Goal: Transaction & Acquisition: Purchase product/service

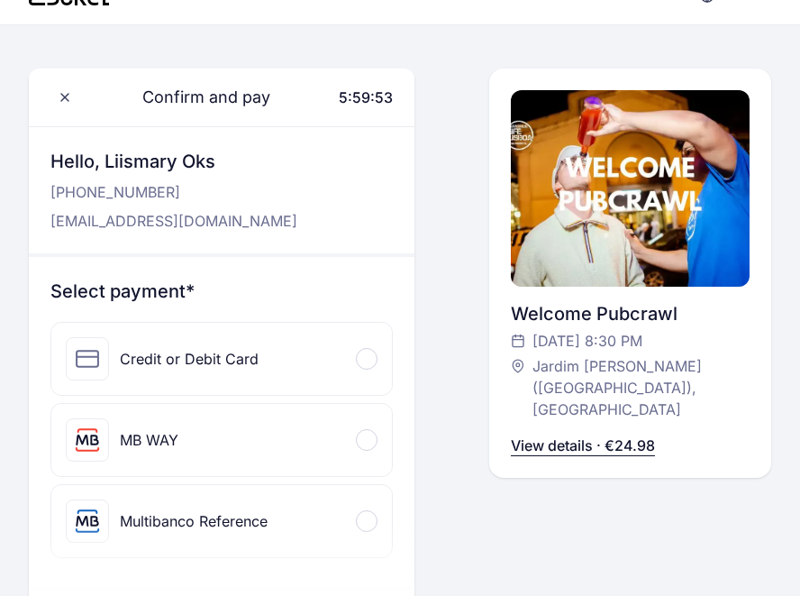
scroll to position [66, 0]
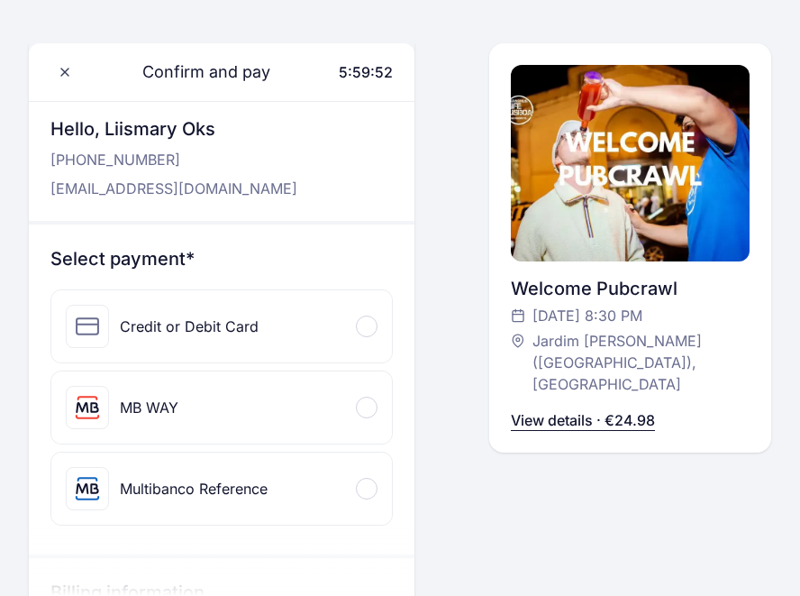
click at [370, 323] on div at bounding box center [367, 326] width 22 height 22
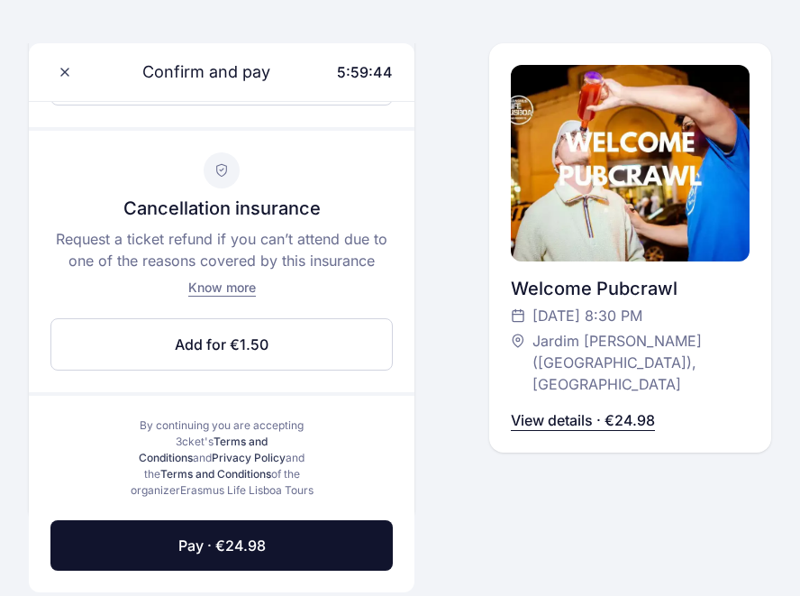
scroll to position [933, 0]
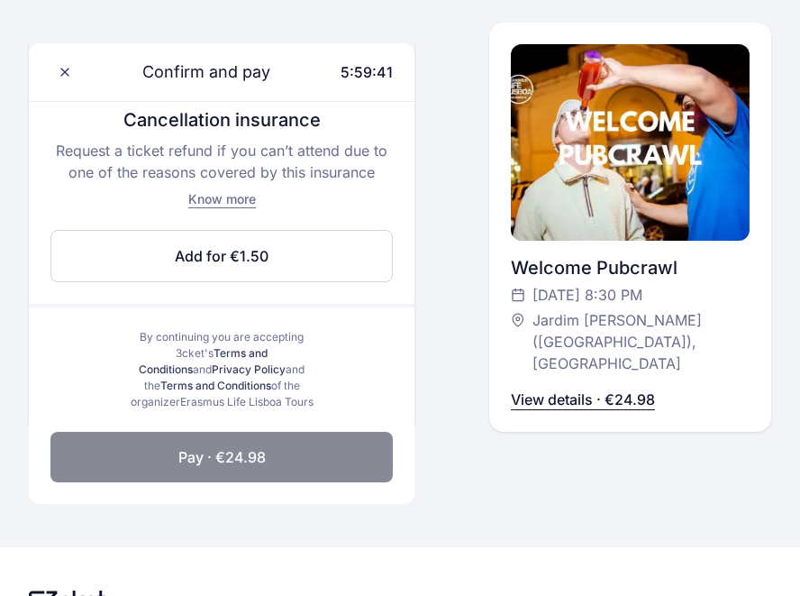
click at [269, 463] on button "Pay · €24.98" at bounding box center [221, 457] width 342 height 50
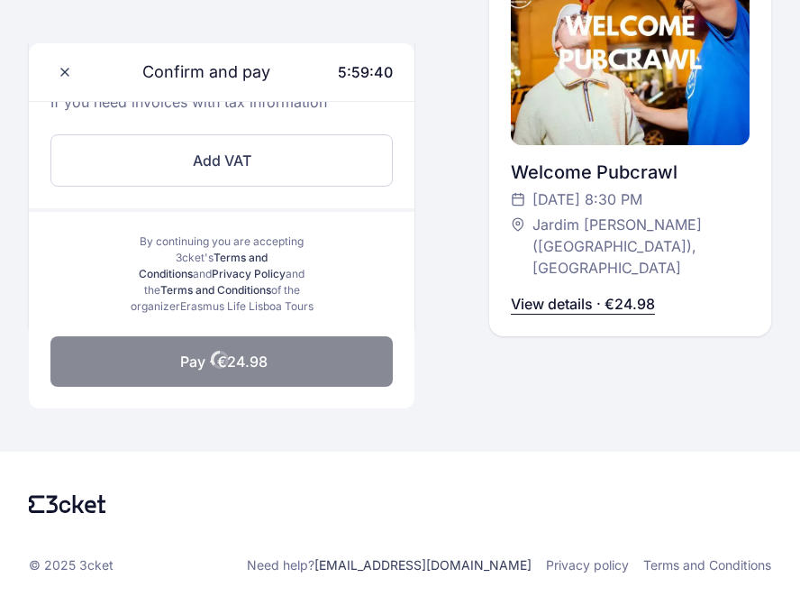
scroll to position [763, 0]
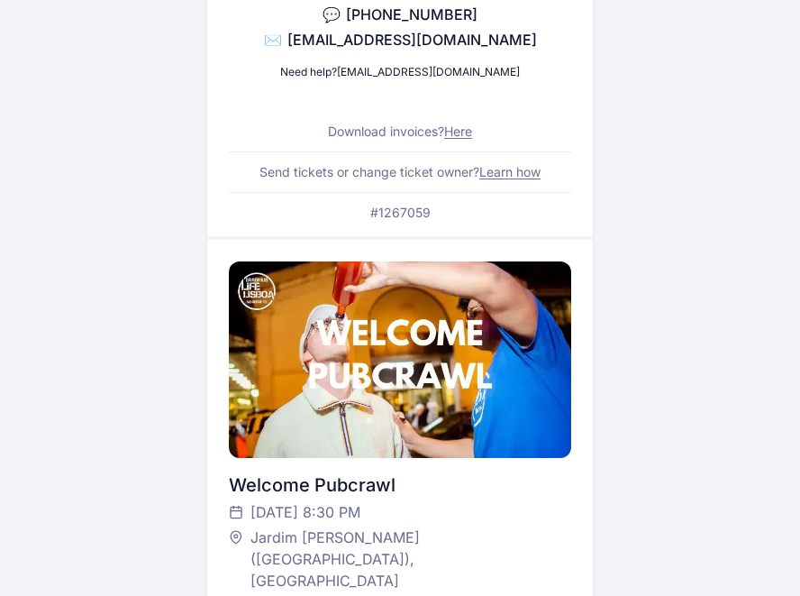
scroll to position [101, 0]
